Goal: Check status: Check status

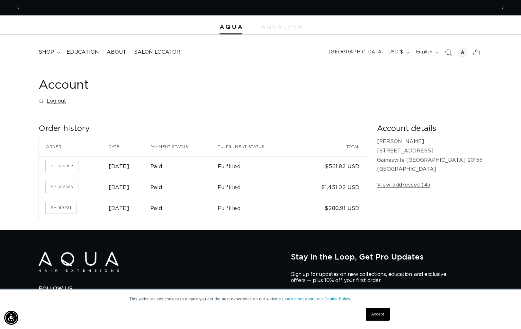
scroll to position [0, 475]
click at [61, 99] on link "Log out" at bounding box center [53, 100] width 28 height 9
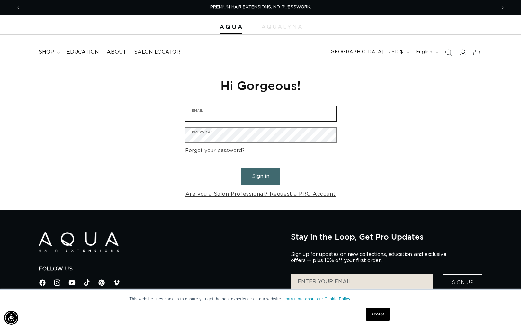
type input "ashley@salonash.com"
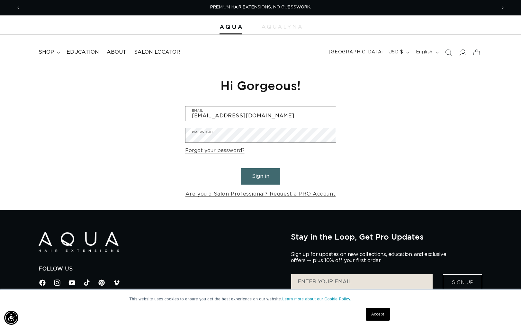
click at [153, 5] on div "PREMIUM HAIR EXTENSIONS. NO GUESSWORK." at bounding box center [260, 7] width 470 height 15
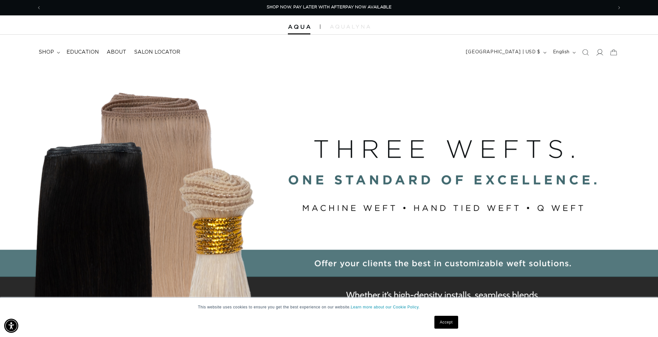
click at [600, 49] on icon at bounding box center [599, 52] width 7 height 6
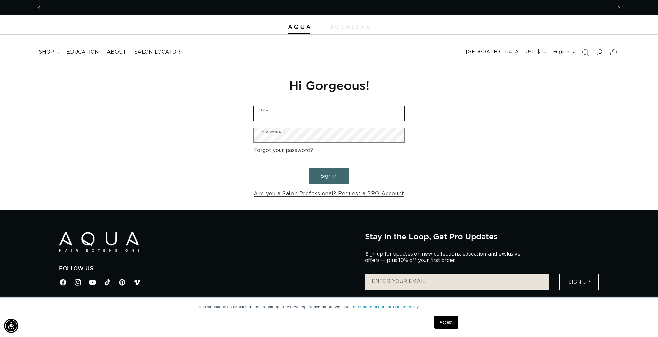
type input "ashley@salonash.com"
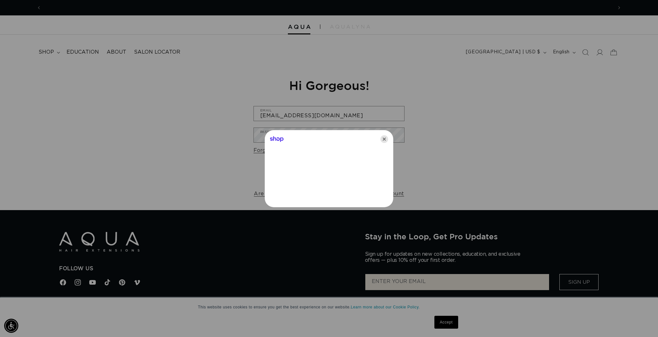
scroll to position [0, 1142]
click at [386, 139] on icon "Close" at bounding box center [384, 139] width 8 height 8
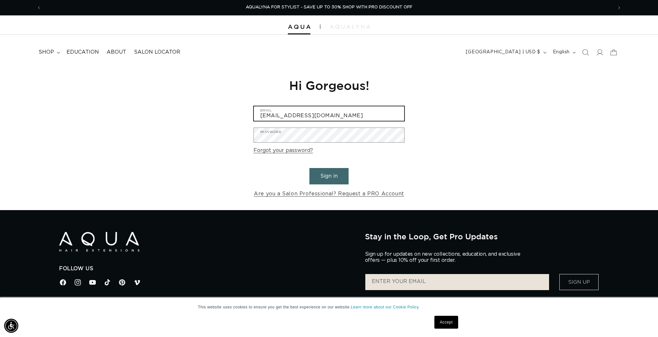
click at [328, 112] on input "ashley@salonash.com" at bounding box center [329, 113] width 150 height 14
click at [337, 174] on button "Sign in" at bounding box center [328, 176] width 39 height 16
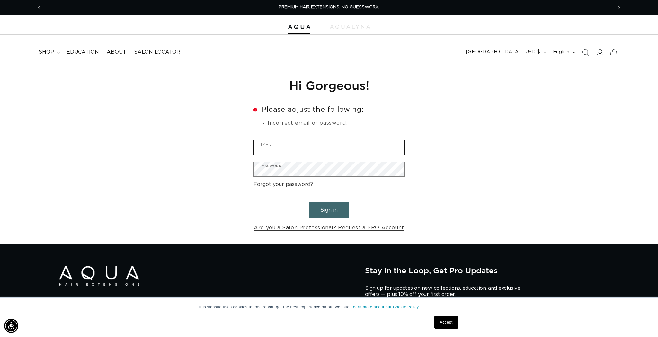
type input "[EMAIL_ADDRESS][DOMAIN_NAME]"
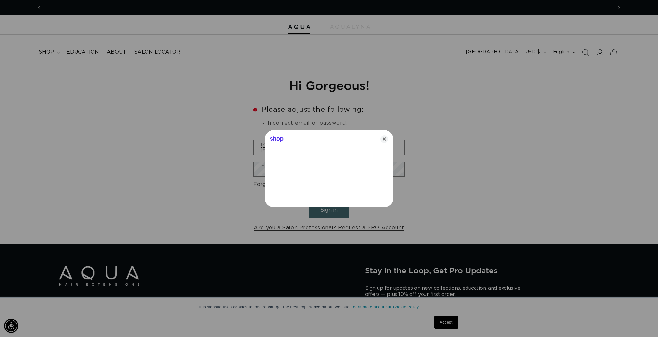
scroll to position [0, 571]
click at [385, 139] on icon "Close" at bounding box center [384, 139] width 8 height 8
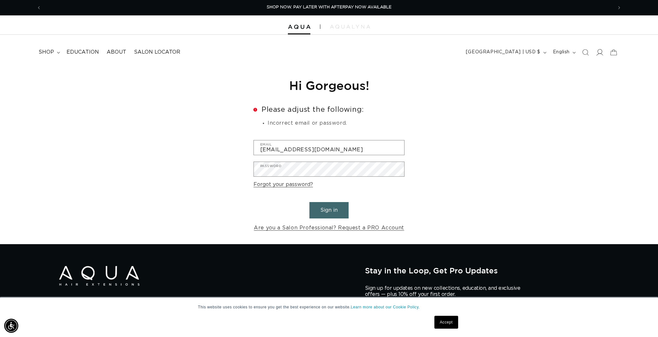
click at [602, 53] on span at bounding box center [599, 52] width 14 height 14
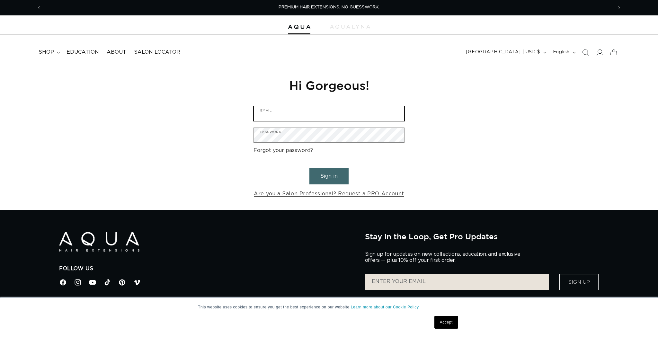
type input "[EMAIL_ADDRESS][DOMAIN_NAME]"
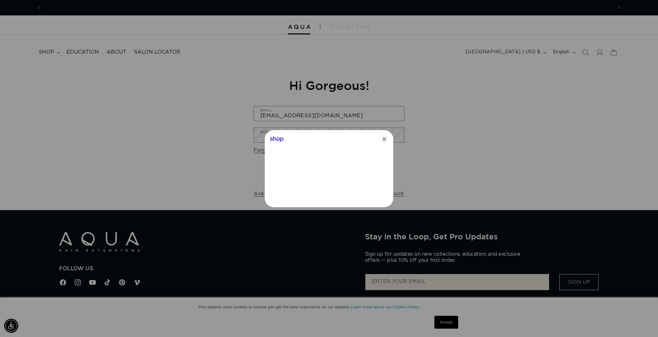
scroll to position [0, 571]
click at [385, 138] on icon "Close" at bounding box center [384, 139] width 8 height 8
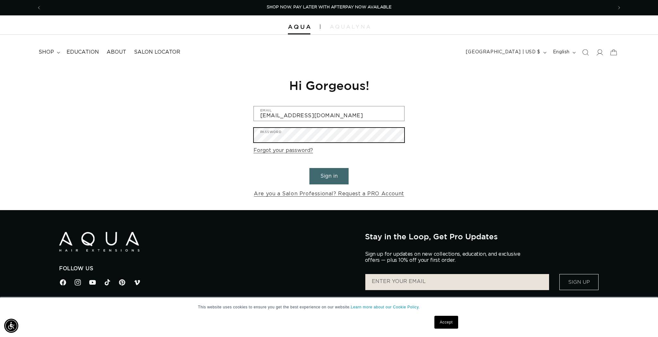
click at [223, 136] on div "Reset your password We will send you an email to reset your password Email Subm…" at bounding box center [329, 138] width 658 height 144
click at [326, 168] on button "Sign in" at bounding box center [328, 176] width 39 height 16
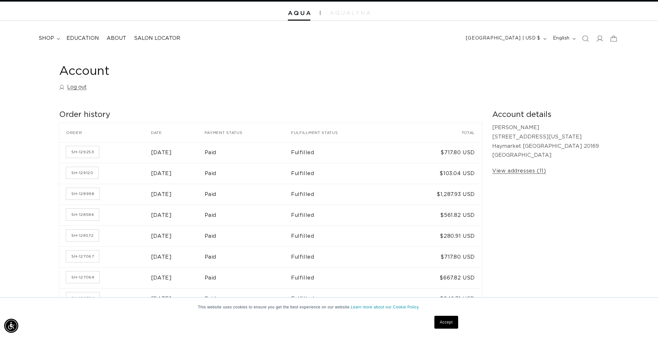
scroll to position [17, 0]
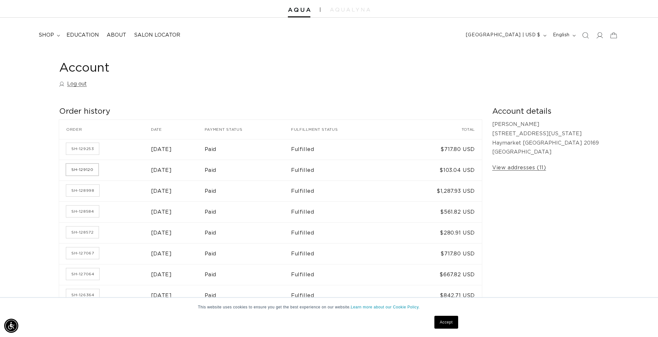
click at [89, 168] on link "SH-129120" at bounding box center [82, 170] width 32 height 12
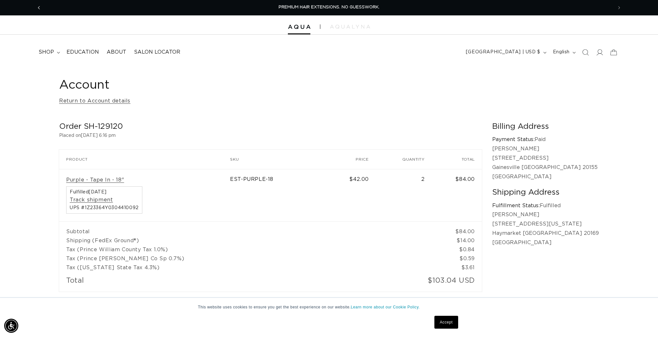
click at [41, 5] on span "Previous announcement" at bounding box center [39, 7] width 6 height 6
click at [43, 7] on button "Previous announcement" at bounding box center [39, 8] width 14 height 12
click at [605, 52] on span at bounding box center [599, 52] width 14 height 14
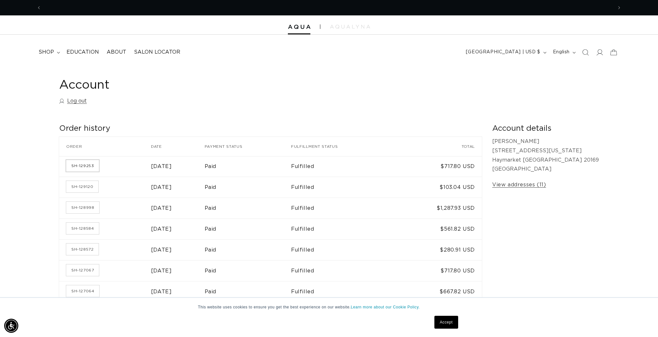
scroll to position [0, 571]
click at [92, 164] on link "SH-129253" at bounding box center [82, 166] width 33 height 12
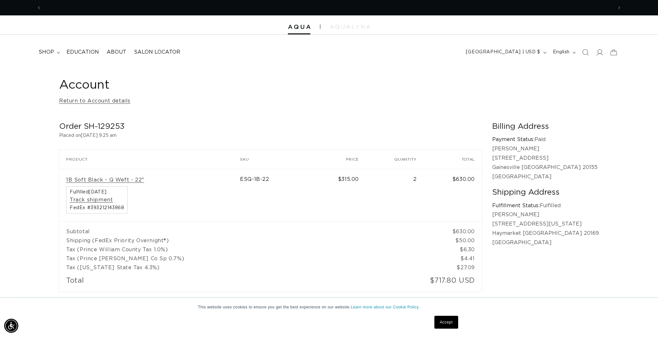
scroll to position [0, 571]
click at [42, 8] on button "Previous announcement" at bounding box center [39, 8] width 14 height 12
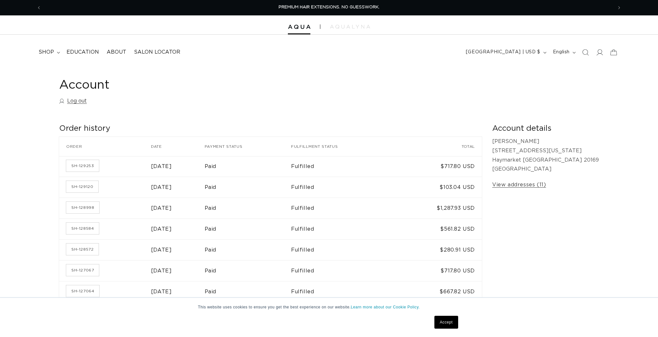
scroll to position [40, 0]
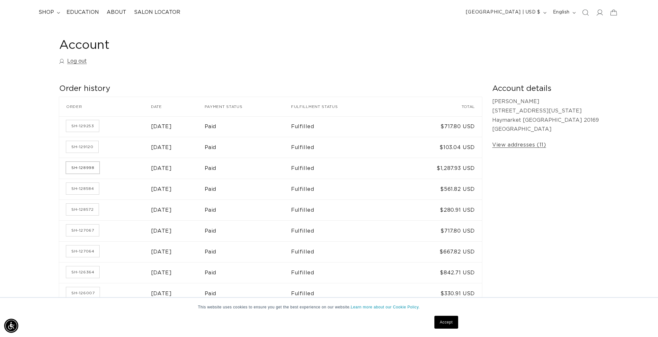
click at [86, 168] on link "SH-128998" at bounding box center [82, 168] width 33 height 12
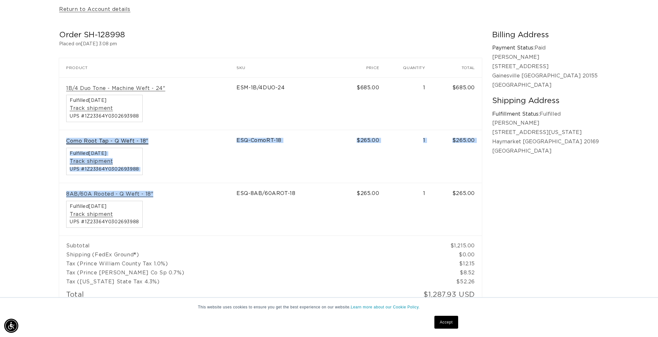
drag, startPoint x: 160, startPoint y: 192, endPoint x: 127, endPoint y: 138, distance: 63.3
click at [115, 134] on tbody "1B/4 Duo Tone - Machine Weft - 24" Fulfilled September 11, 2025 Track shipment …" at bounding box center [270, 156] width 423 height 158
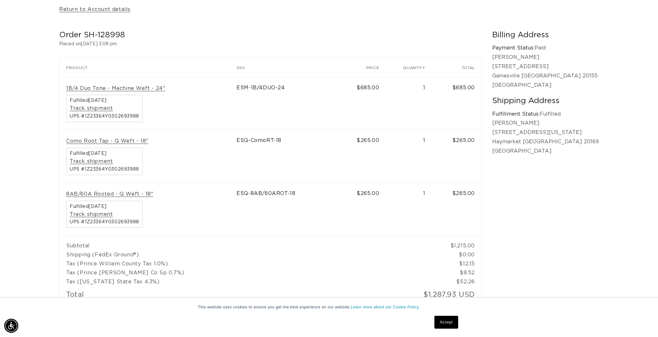
click at [161, 191] on div "8AB/60A Rooted - Q Weft - 18" Fulfilled September 11, 2025 Track shipment UPS #…" at bounding box center [147, 209] width 163 height 37
drag, startPoint x: 132, startPoint y: 190, endPoint x: 64, endPoint y: 190, distance: 68.1
click at [63, 190] on td "8AB/60A Rooted - Q Weft - 18" Fulfilled September 11, 2025 Track shipment UPS #…" at bounding box center [147, 209] width 177 height 53
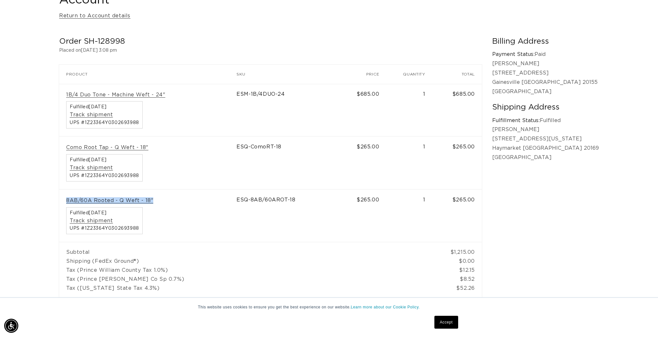
scroll to position [0, 1142]
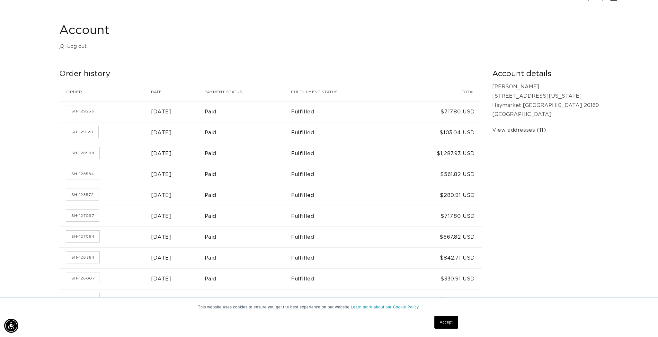
scroll to position [58, 0]
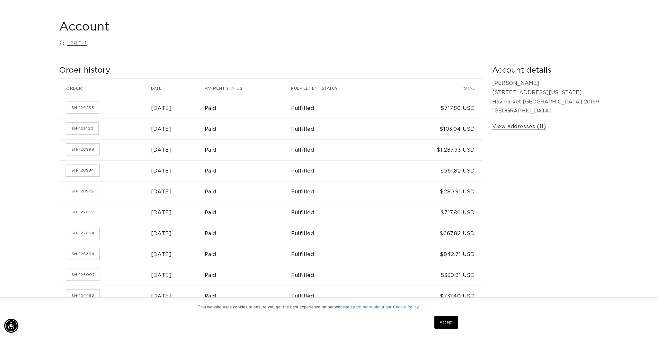
click at [93, 167] on link "SH-128584" at bounding box center [82, 170] width 33 height 12
click at [88, 127] on link "SH-129120" at bounding box center [82, 129] width 32 height 12
click at [83, 166] on link "SH-128584" at bounding box center [82, 170] width 33 height 12
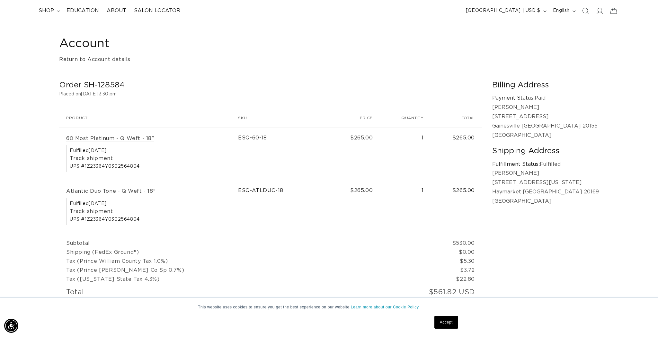
scroll to position [42, 0]
